Goal: Navigation & Orientation: Find specific page/section

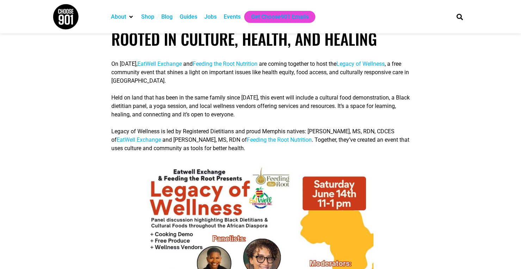
scroll to position [182, 0]
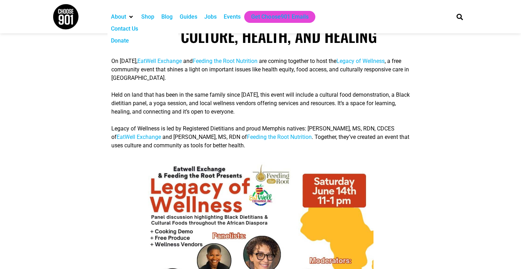
click at [126, 16] on div "About" at bounding box center [118, 17] width 15 height 8
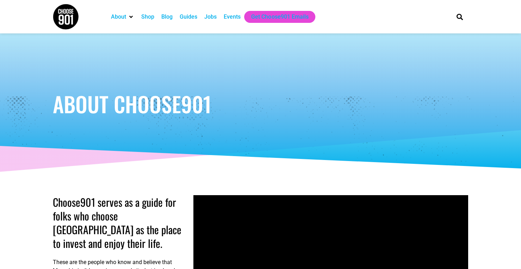
click at [129, 16] on div "About" at bounding box center [131, 17] width 6 height 6
click at [122, 17] on div "About" at bounding box center [118, 17] width 15 height 8
